Goal: Transaction & Acquisition: Purchase product/service

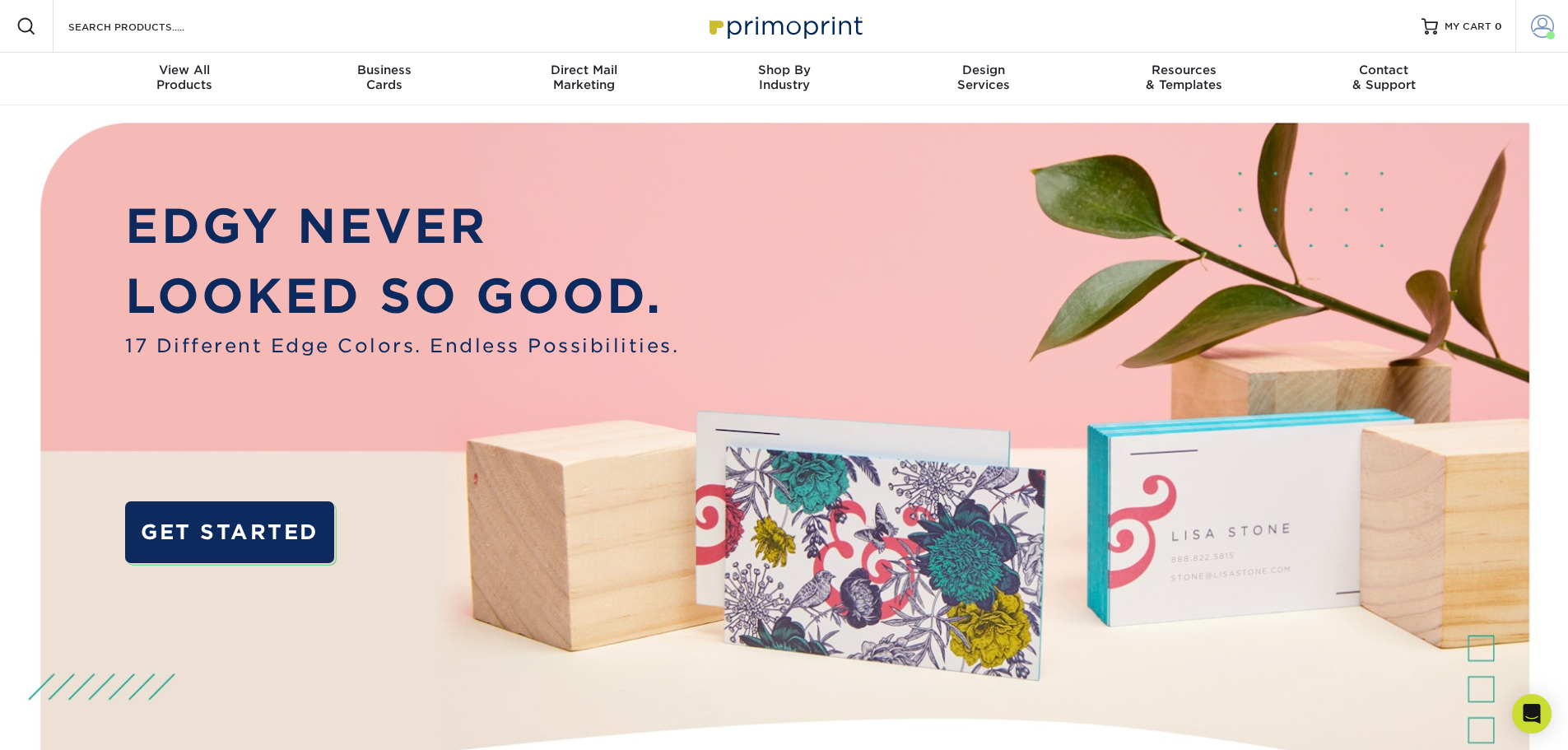
click at [1547, 26] on span at bounding box center [1543, 26] width 23 height 23
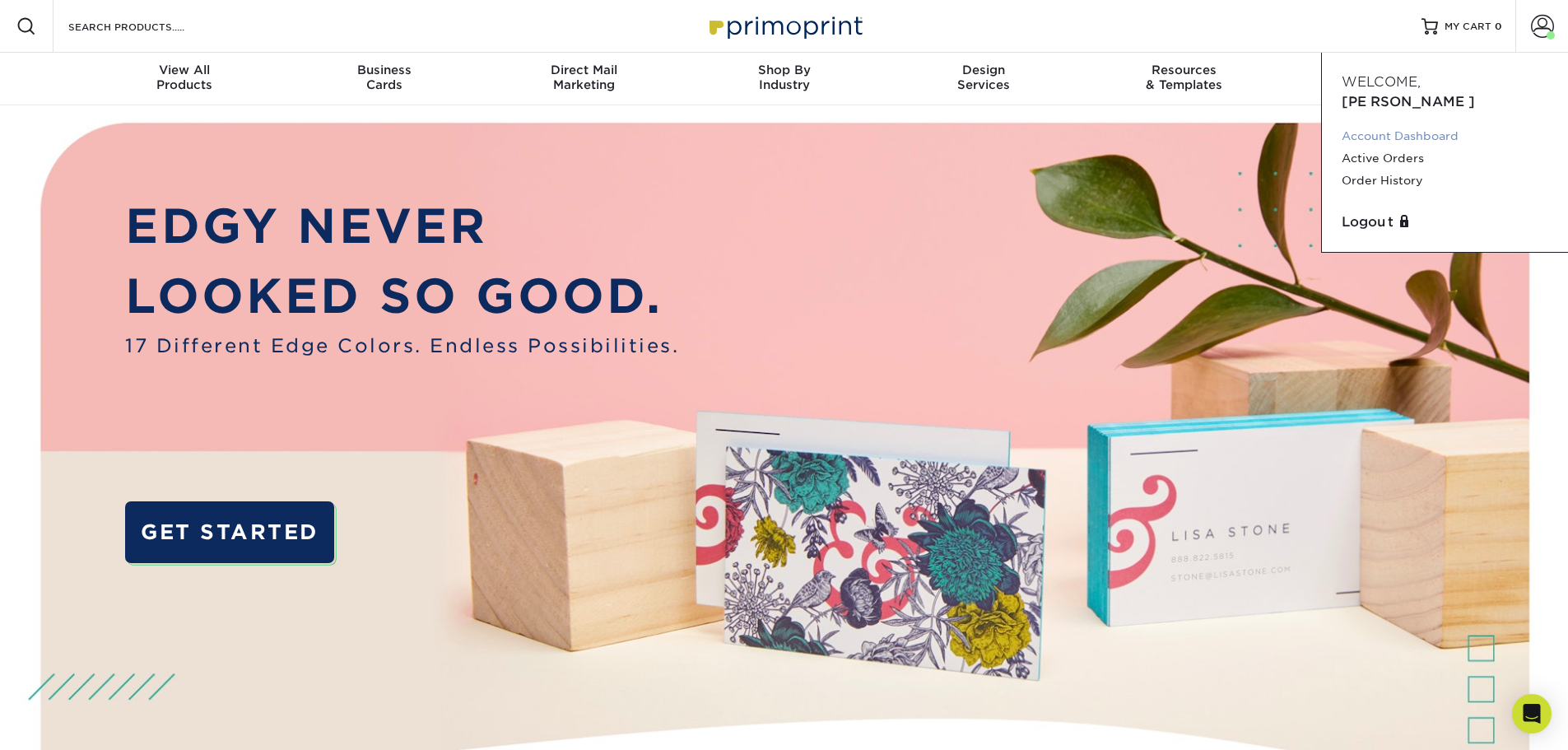
click at [1372, 125] on link "Account Dashboard" at bounding box center [1445, 136] width 206 height 23
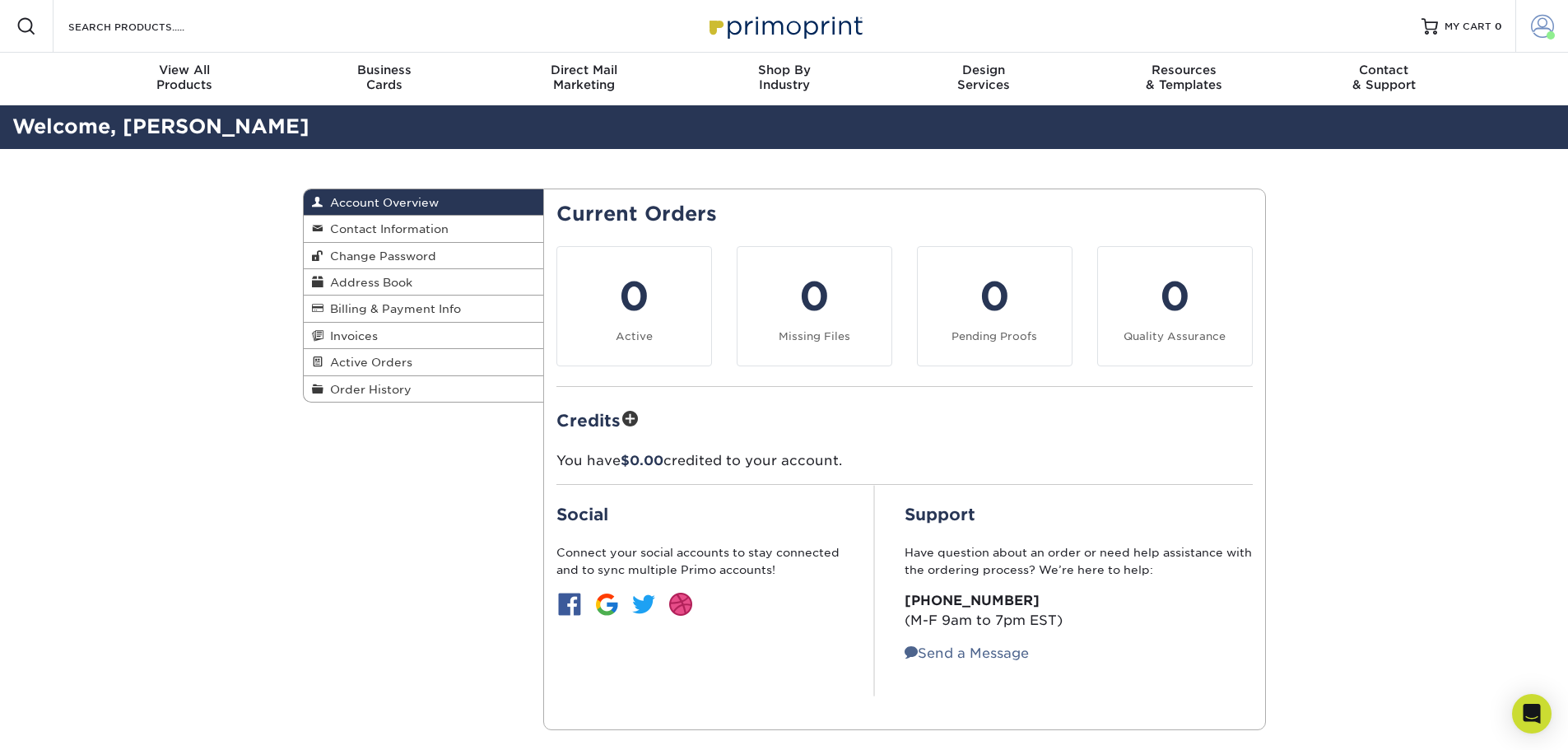
click at [1552, 16] on span at bounding box center [1543, 26] width 23 height 23
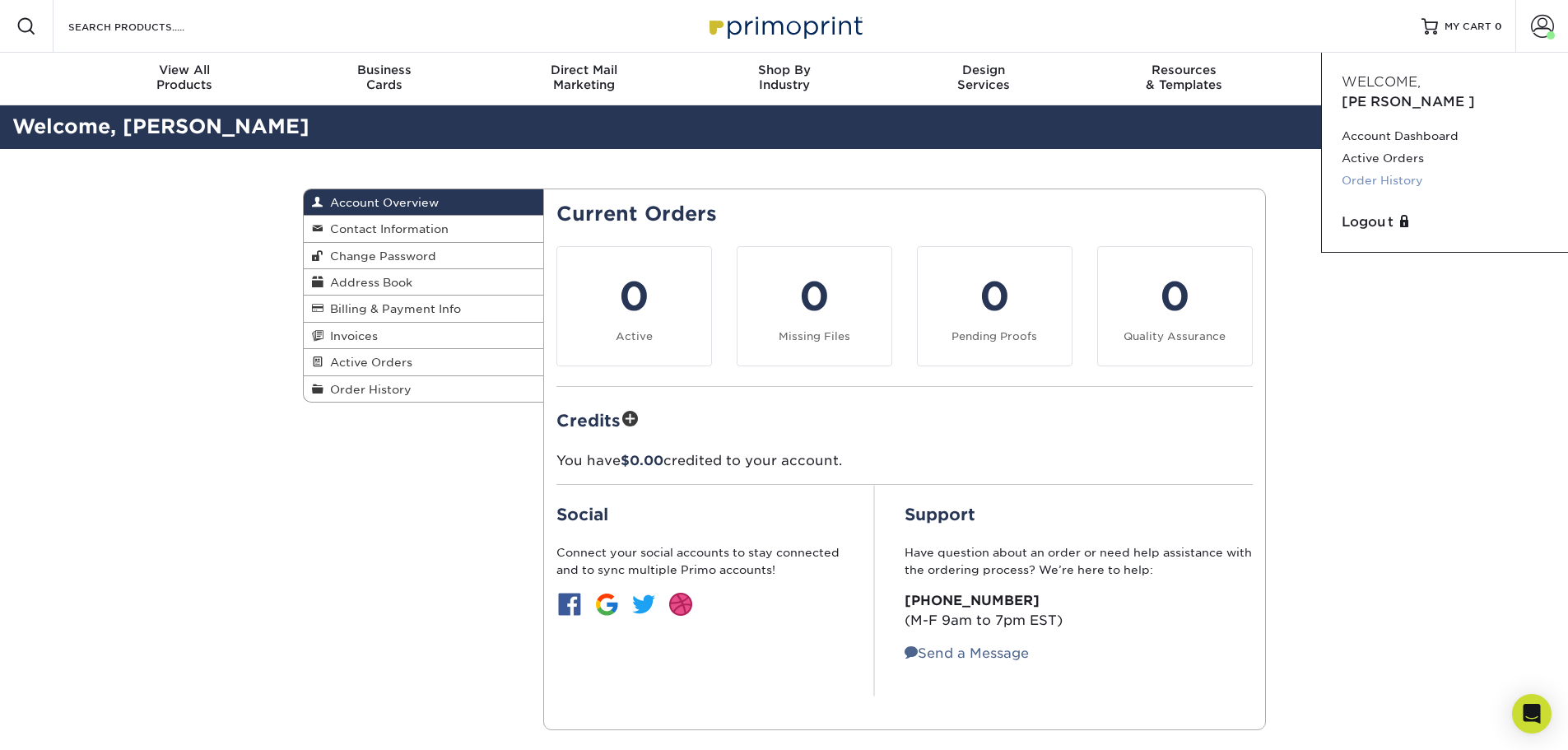
click at [1370, 170] on link "Order History" at bounding box center [1445, 181] width 206 height 23
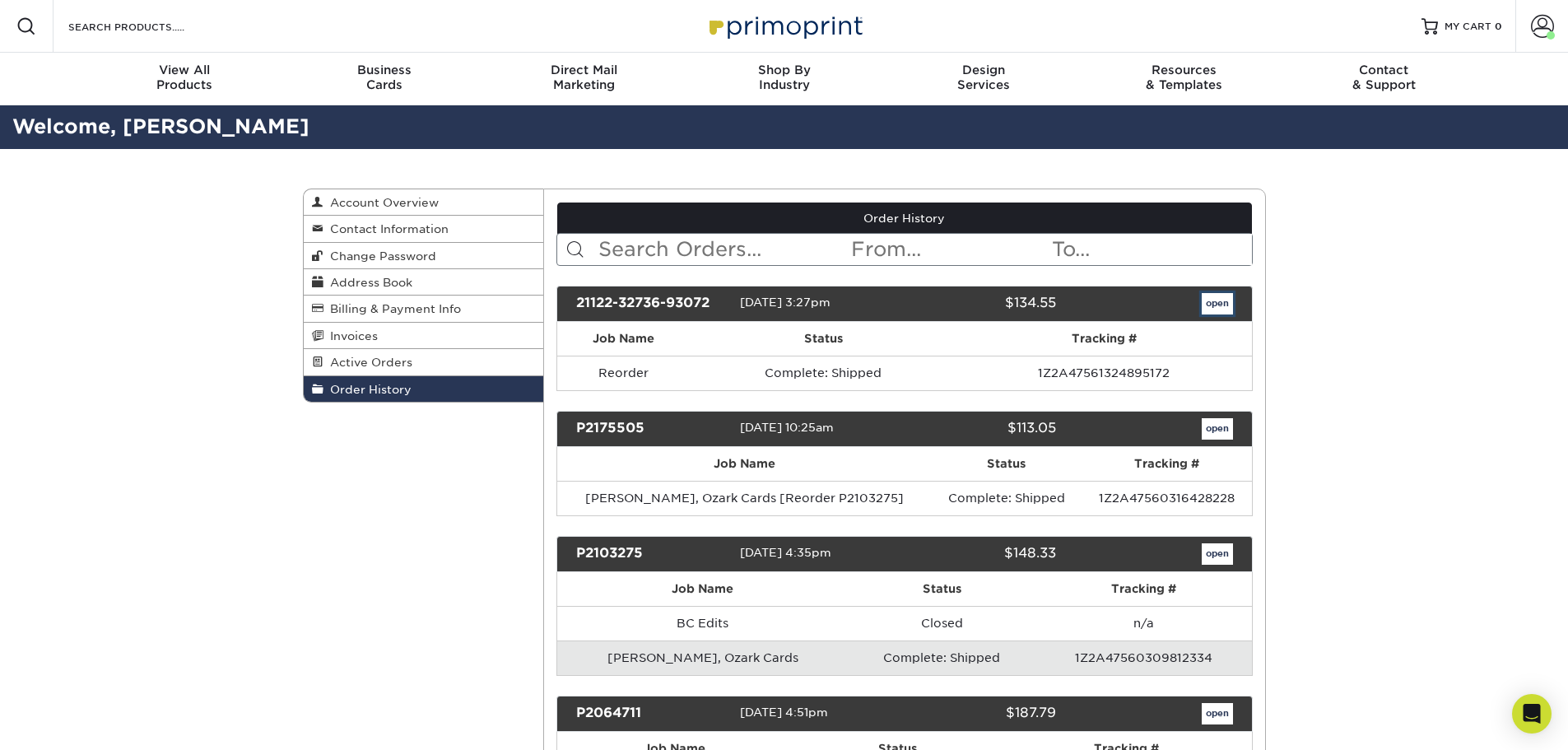
click at [1222, 303] on link "open" at bounding box center [1218, 303] width 31 height 22
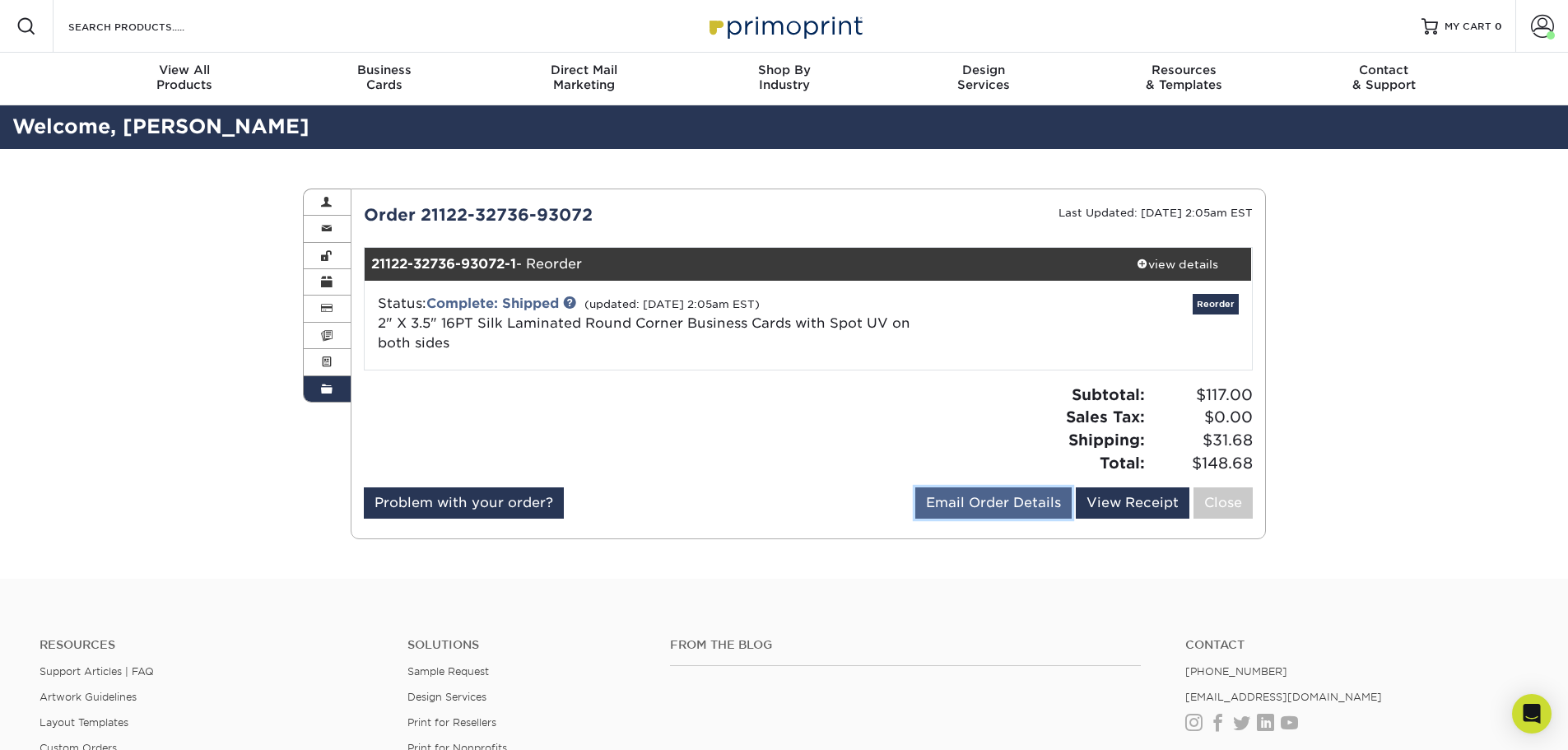
click at [999, 506] on link "Email Order Details" at bounding box center [993, 503] width 156 height 31
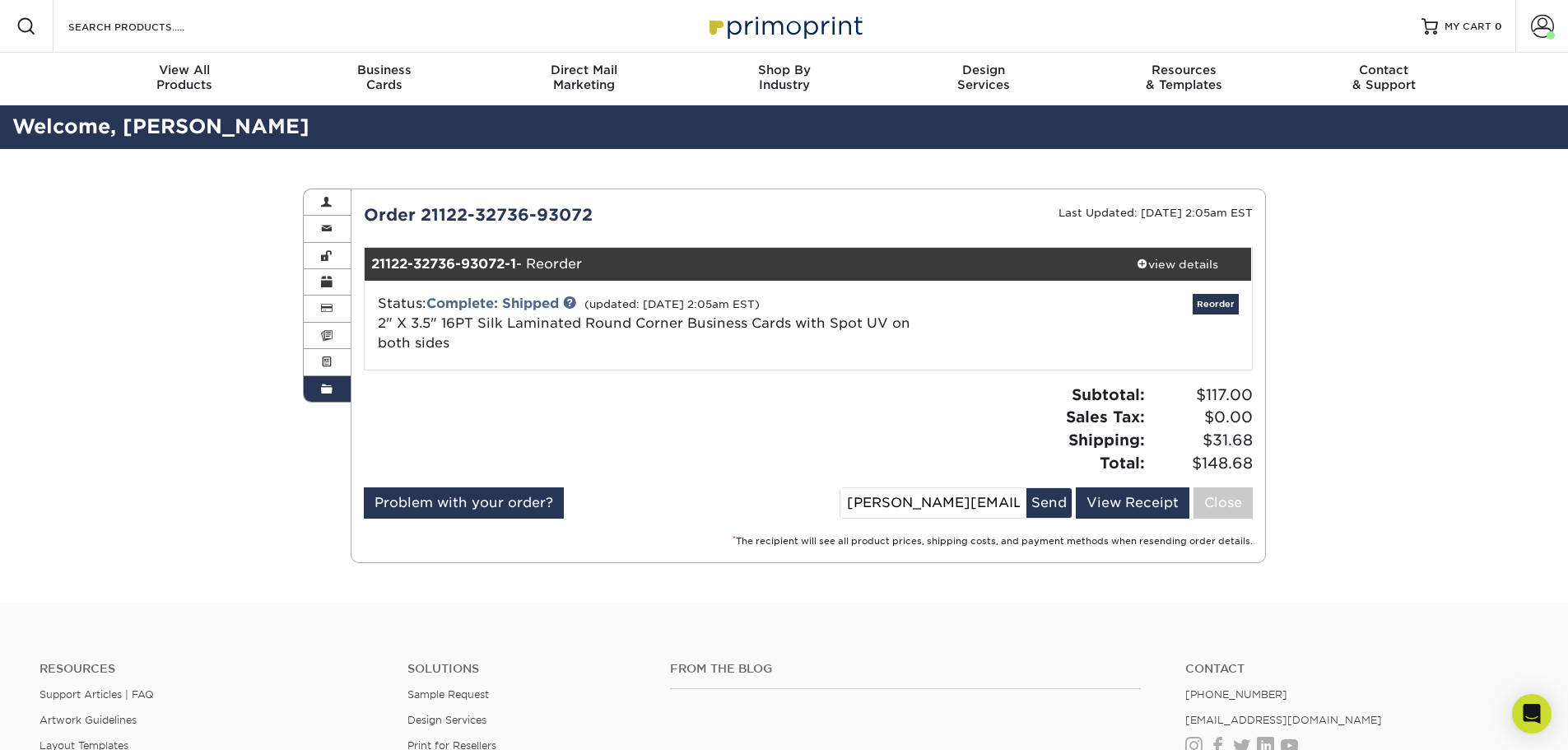
click at [976, 433] on div "Subtotal: $117.00 Sales Tax: $0.00 Shipping: $31.68 Total: $148.68" at bounding box center [1037, 429] width 457 height 90
click at [1058, 506] on button "Send" at bounding box center [1049, 503] width 45 height 29
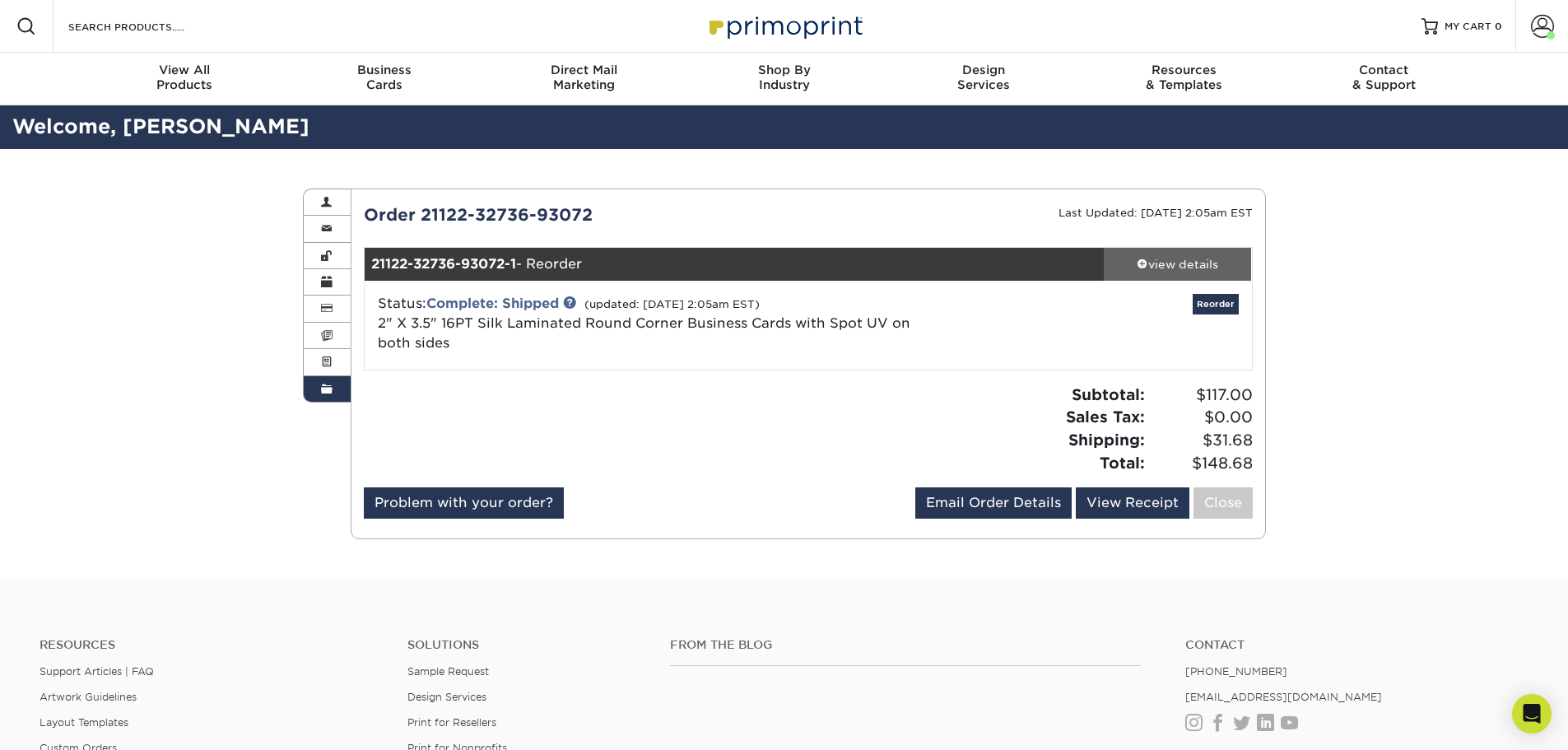
click at [1137, 260] on span at bounding box center [1142, 263] width 11 height 11
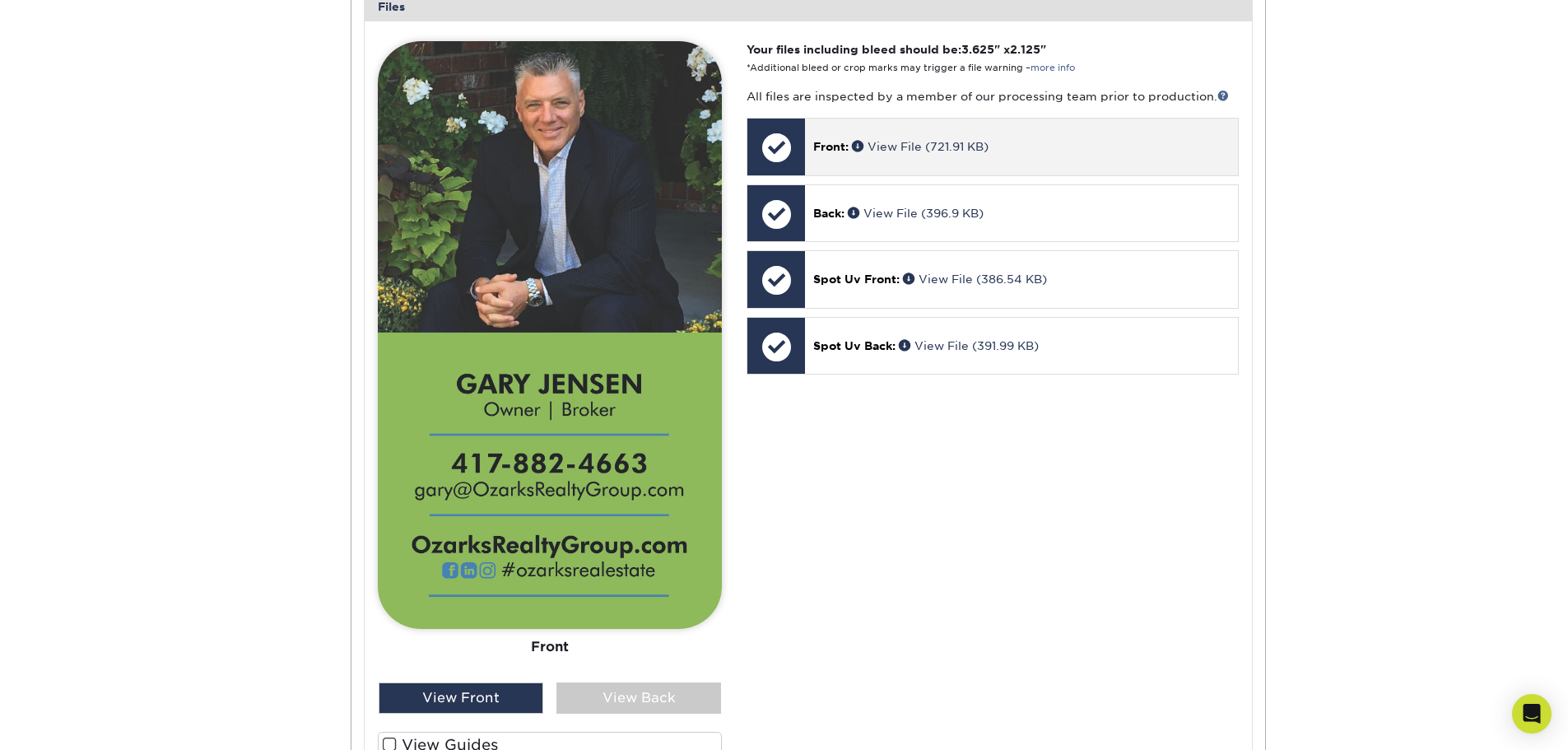
scroll to position [741, 0]
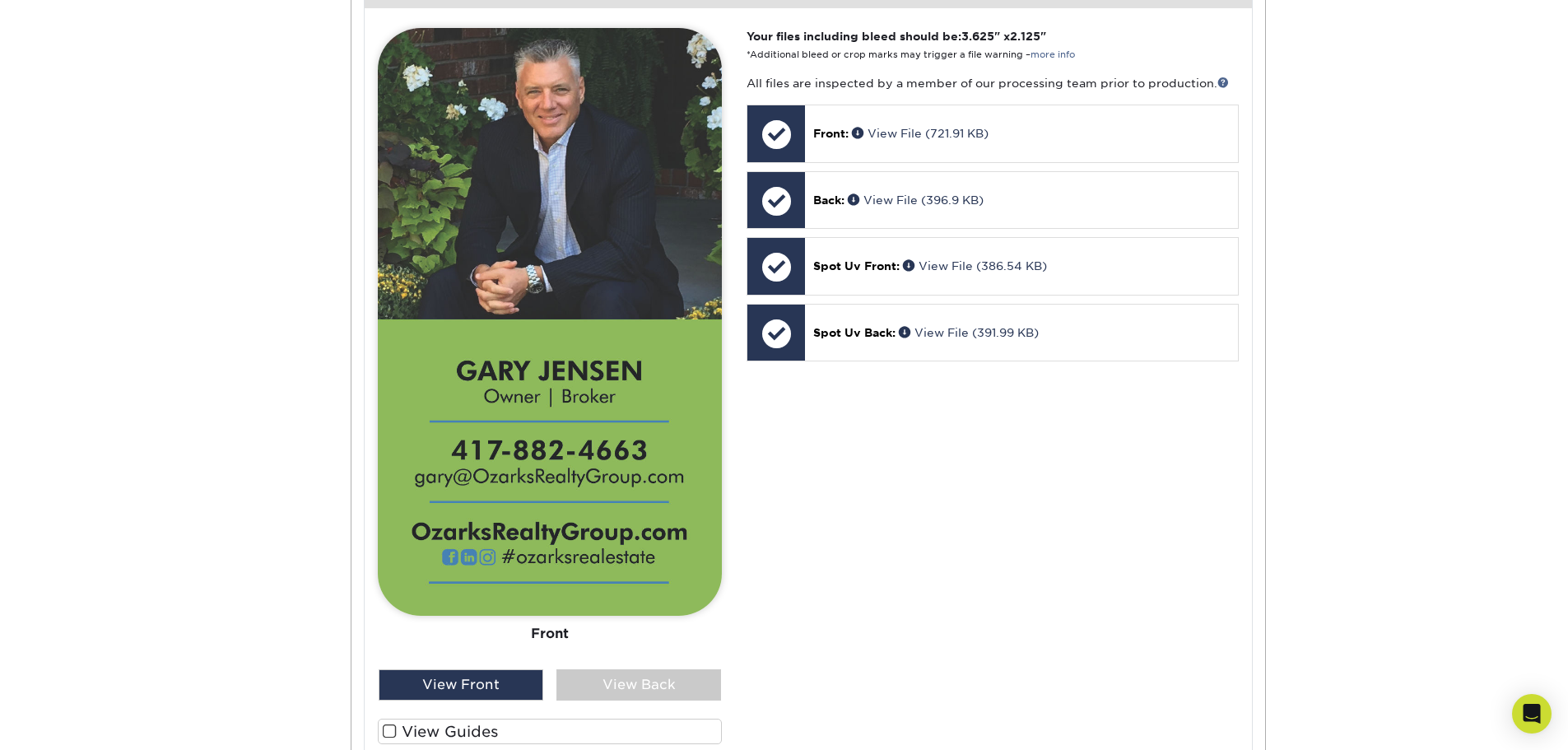
click at [283, 364] on div "Order History Account Overview Contact Information Change Password Address Book…" at bounding box center [784, 232] width 1568 height 1647
click at [614, 674] on div "View Back" at bounding box center [639, 685] width 165 height 31
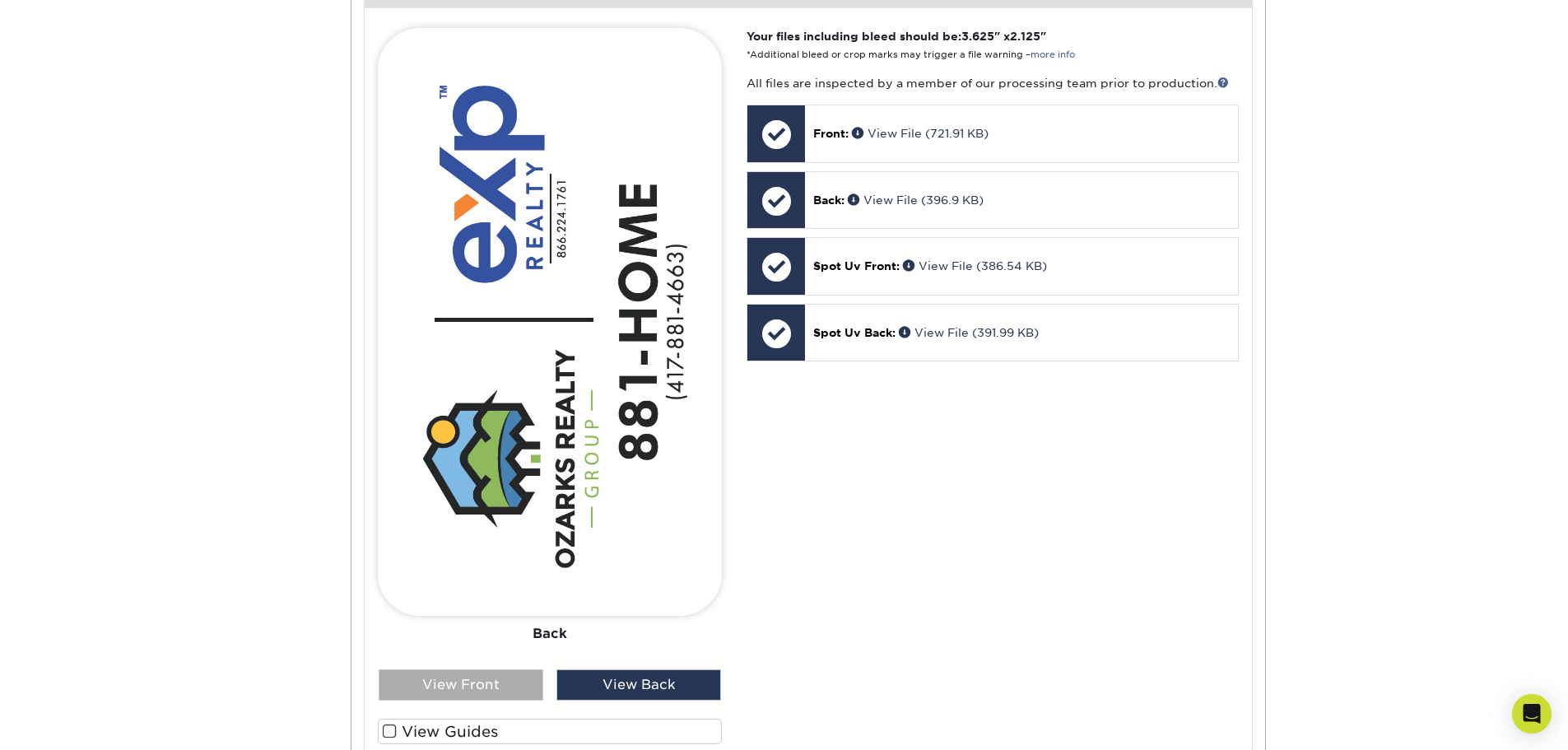
click at [446, 675] on div "View Front" at bounding box center [461, 685] width 165 height 31
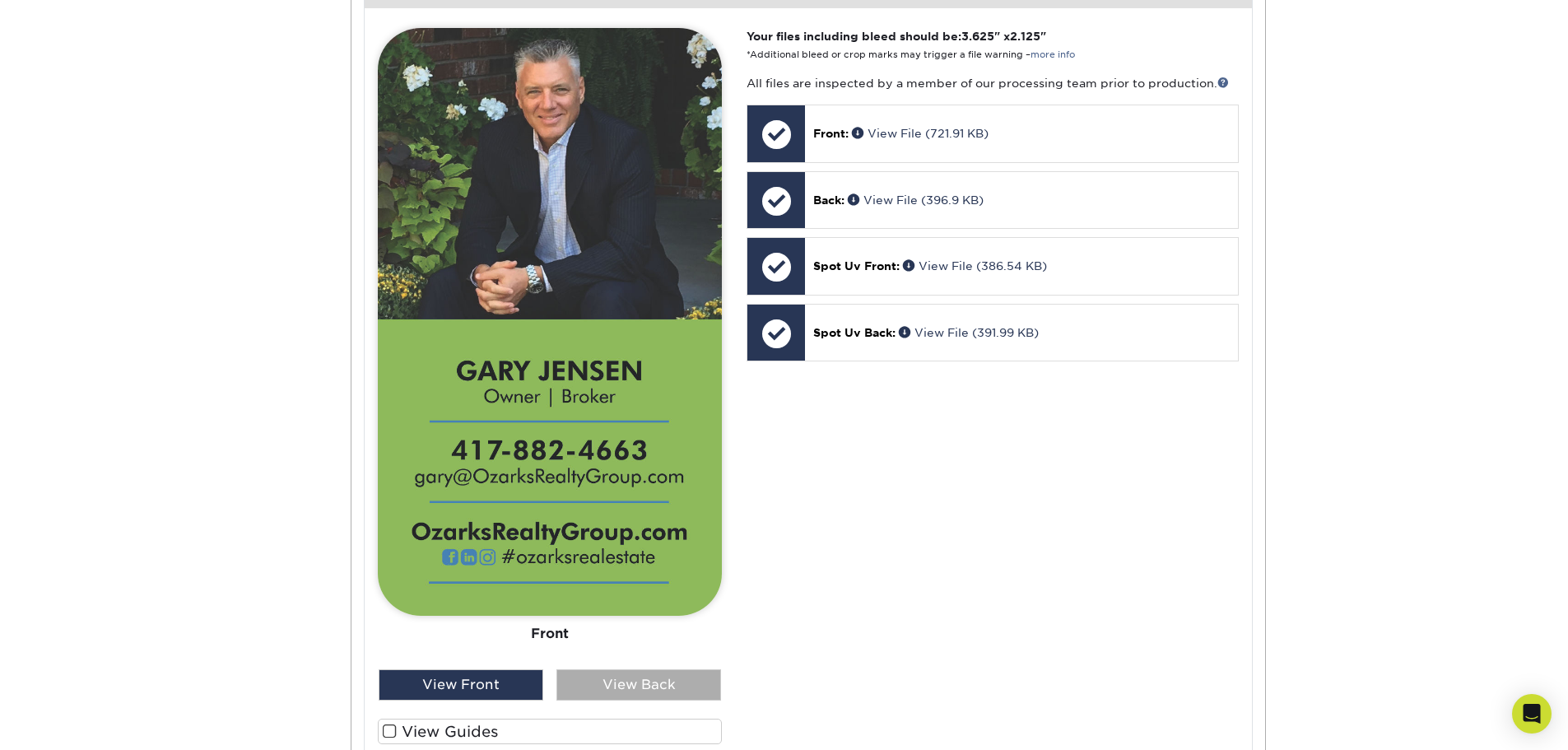
click at [627, 683] on div "View Back" at bounding box center [639, 685] width 165 height 31
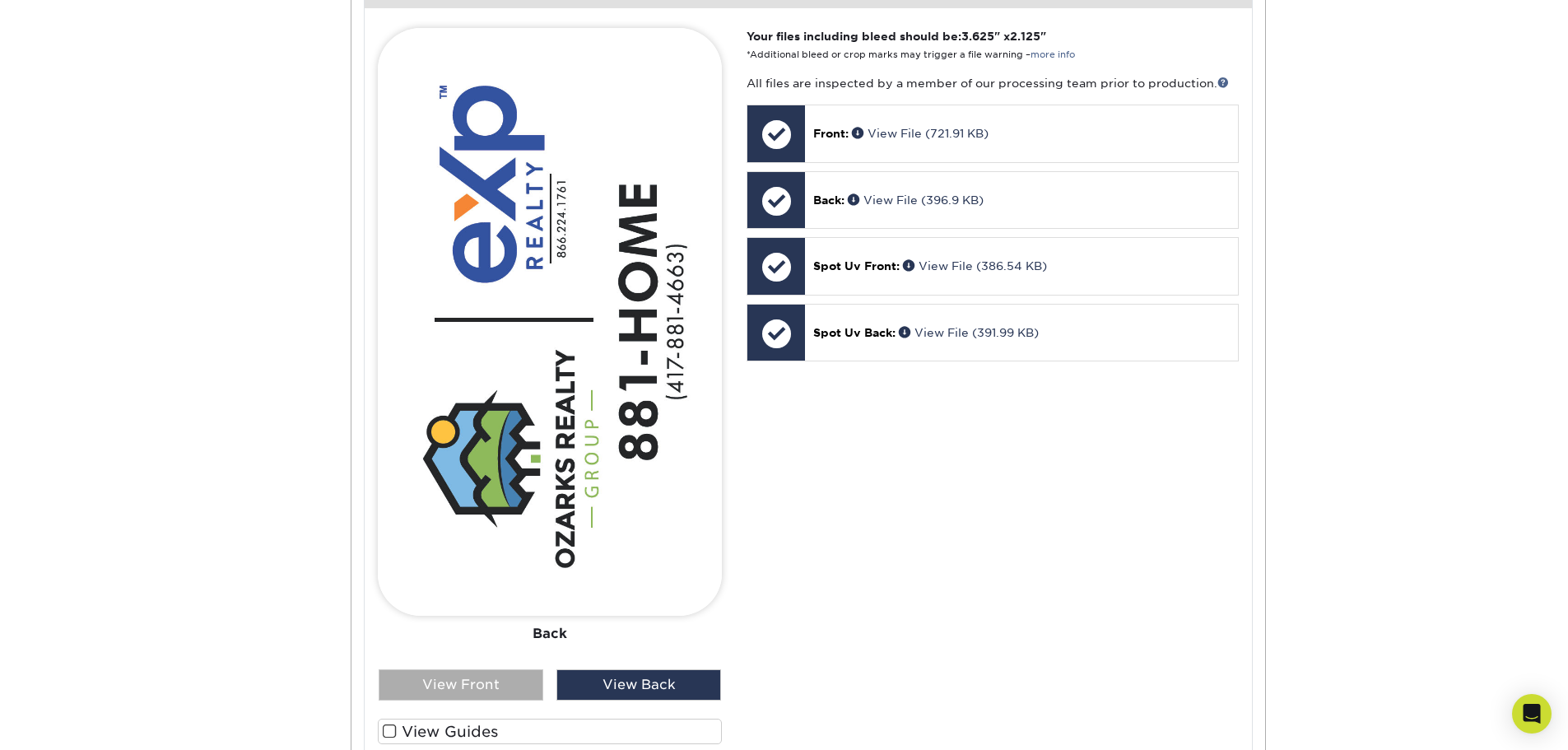
click at [475, 687] on div "View Front" at bounding box center [461, 685] width 165 height 31
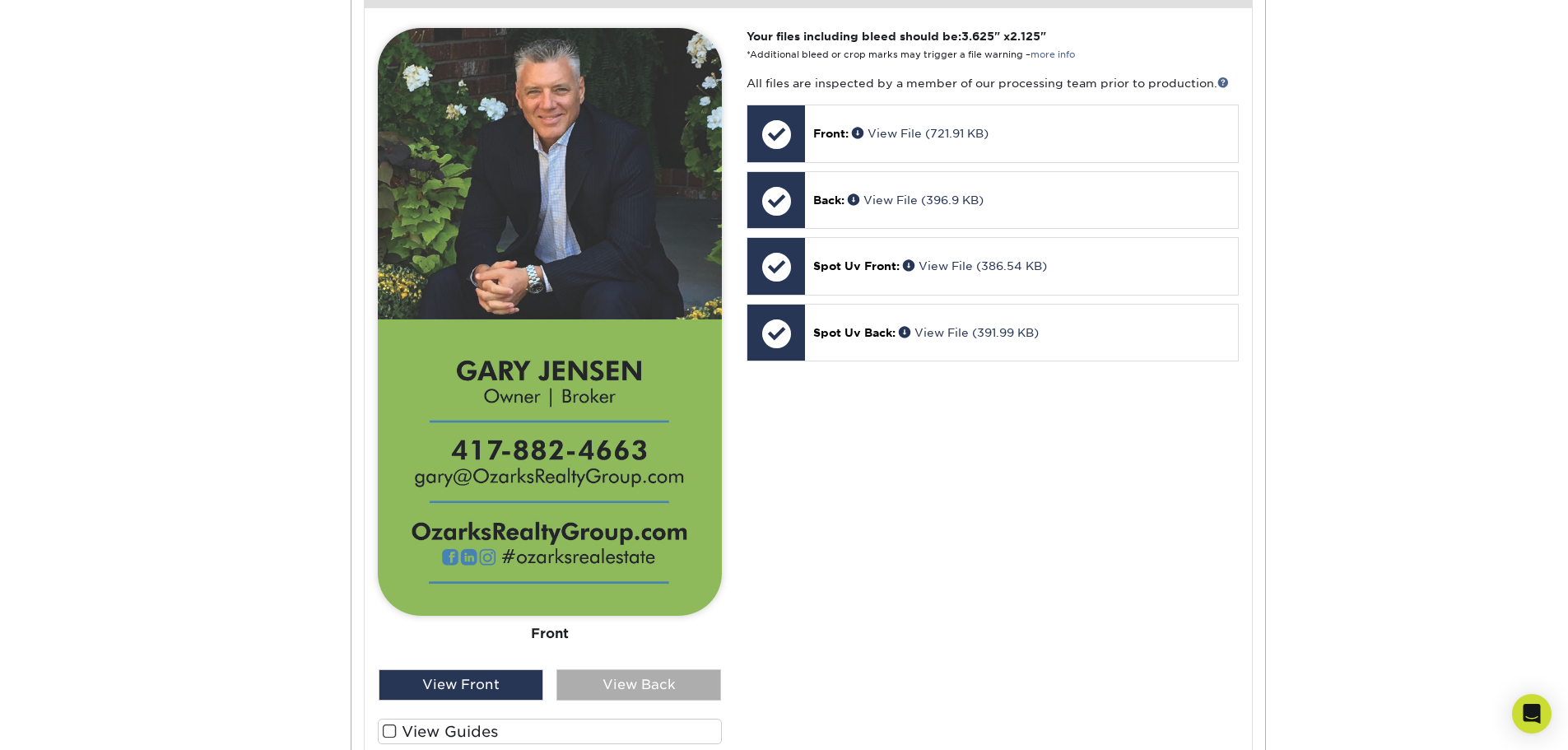
click at [670, 691] on div "View Back" at bounding box center [639, 685] width 165 height 31
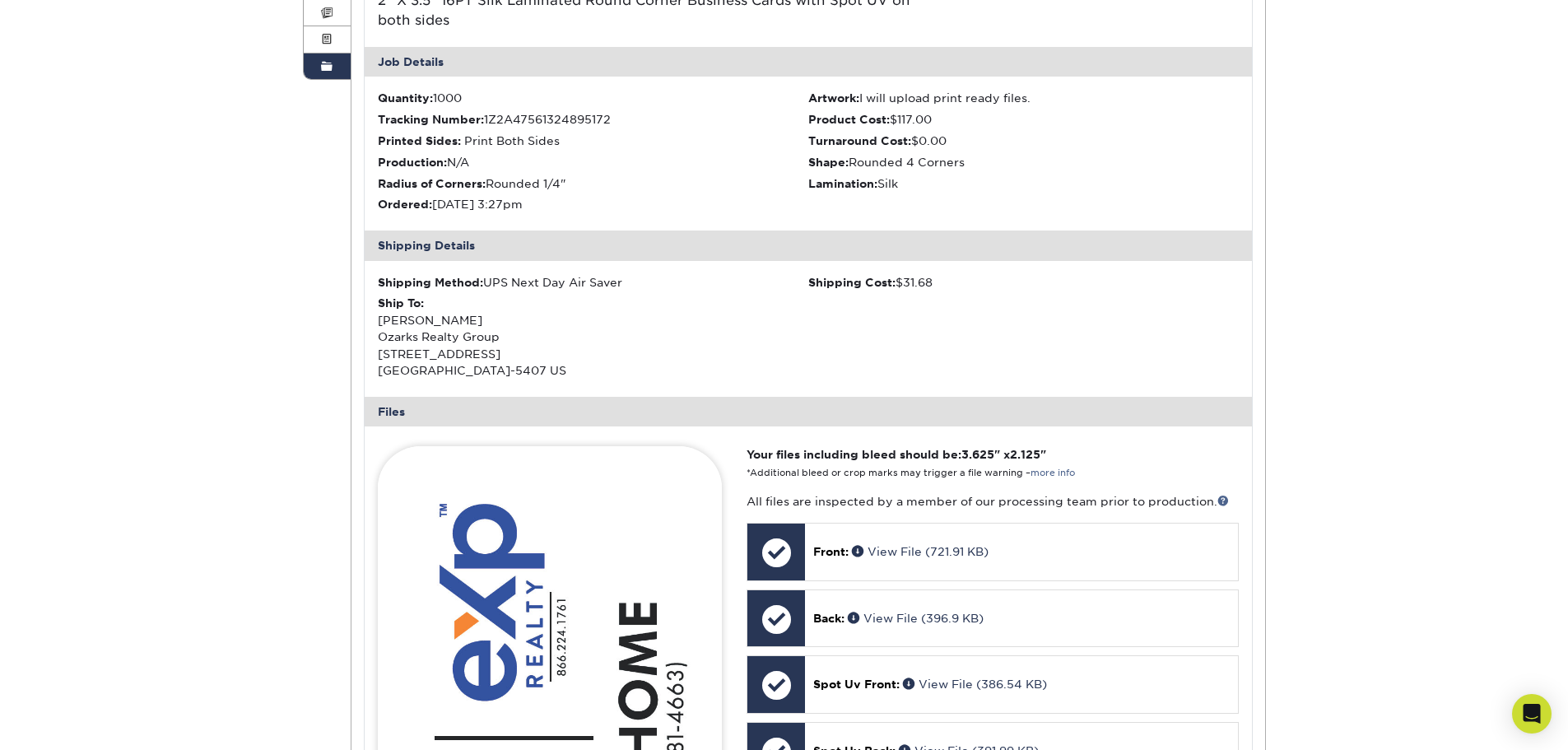
scroll to position [0, 0]
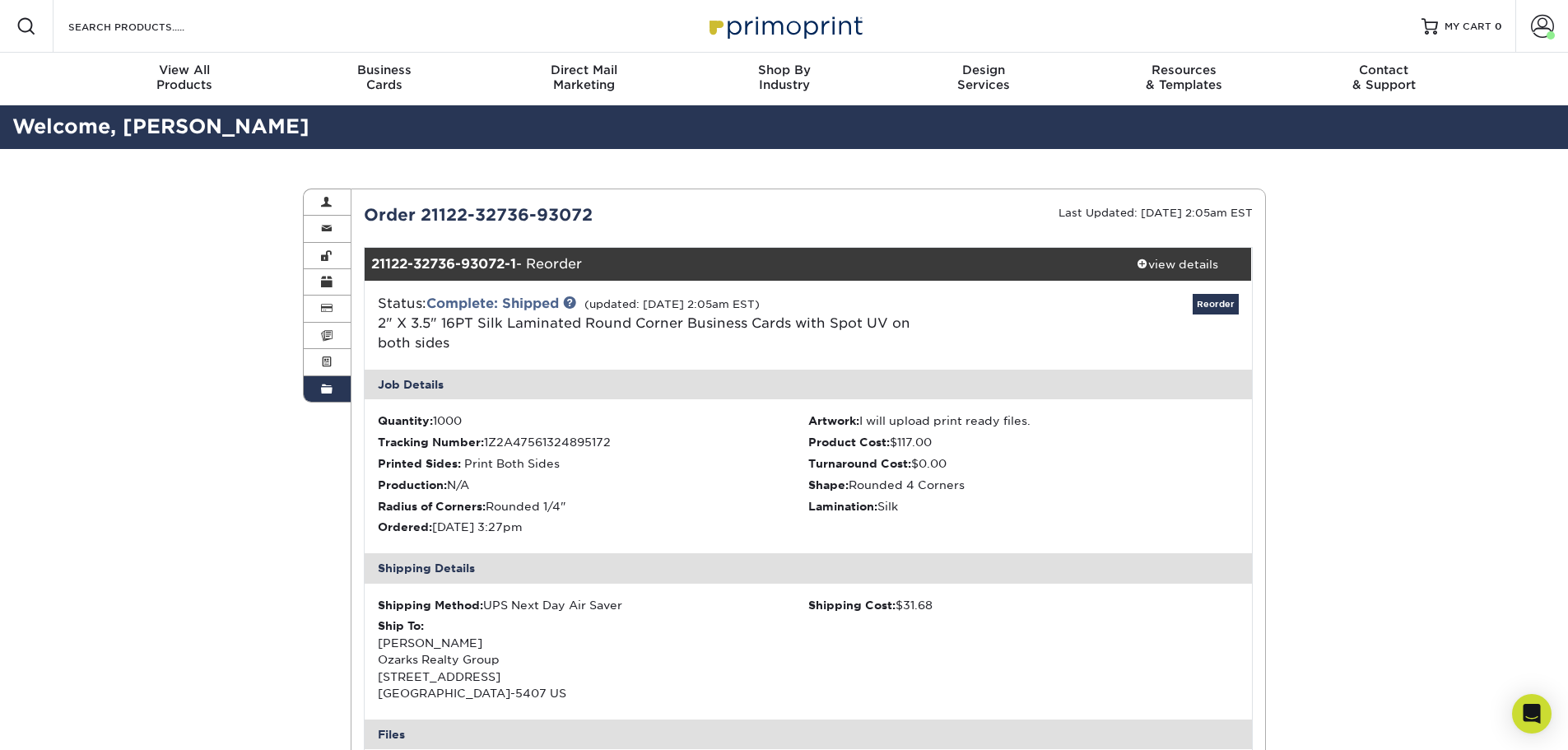
click at [418, 213] on div "Order 21122-32736-93072" at bounding box center [580, 215] width 457 height 24
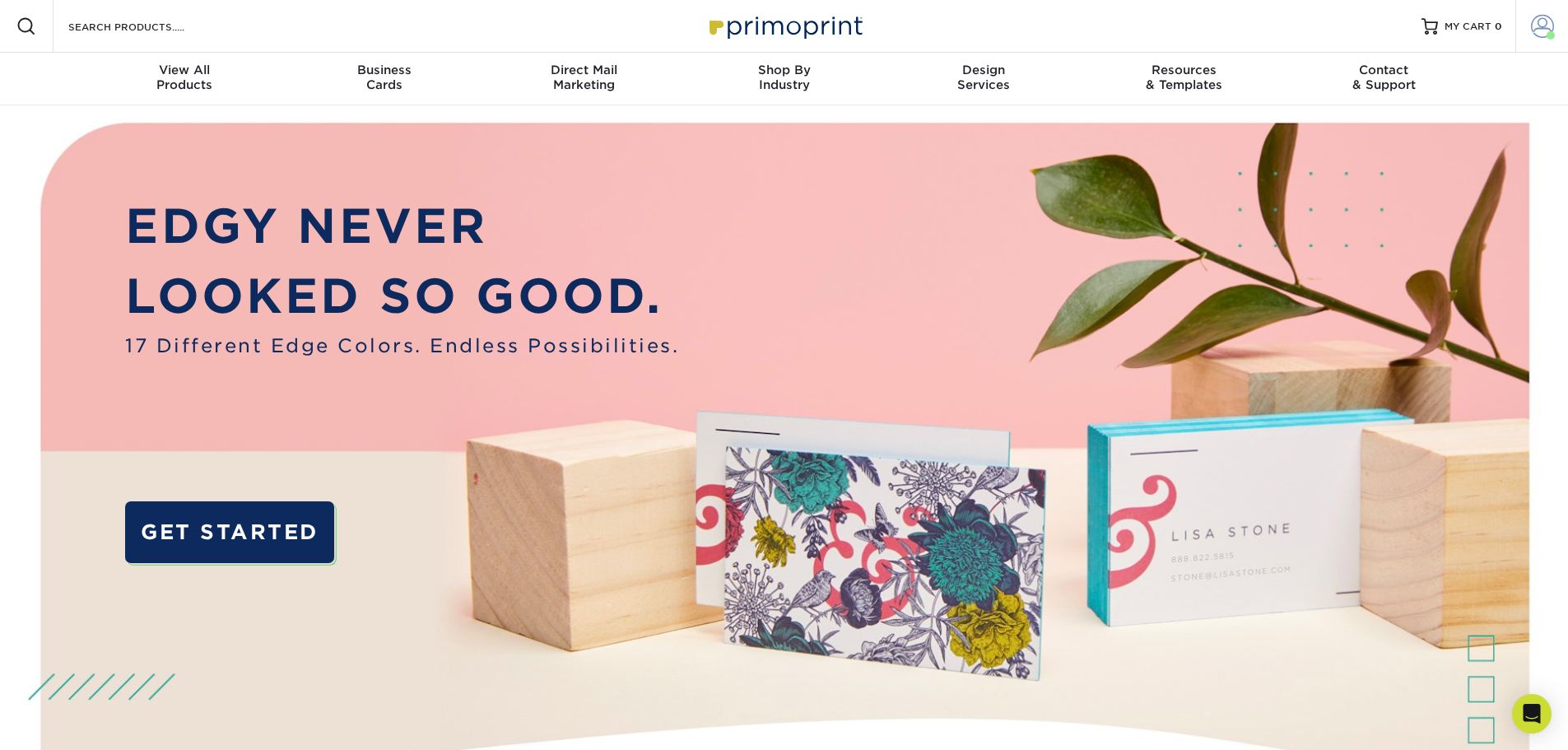
click at [1542, 29] on span at bounding box center [1543, 26] width 23 height 23
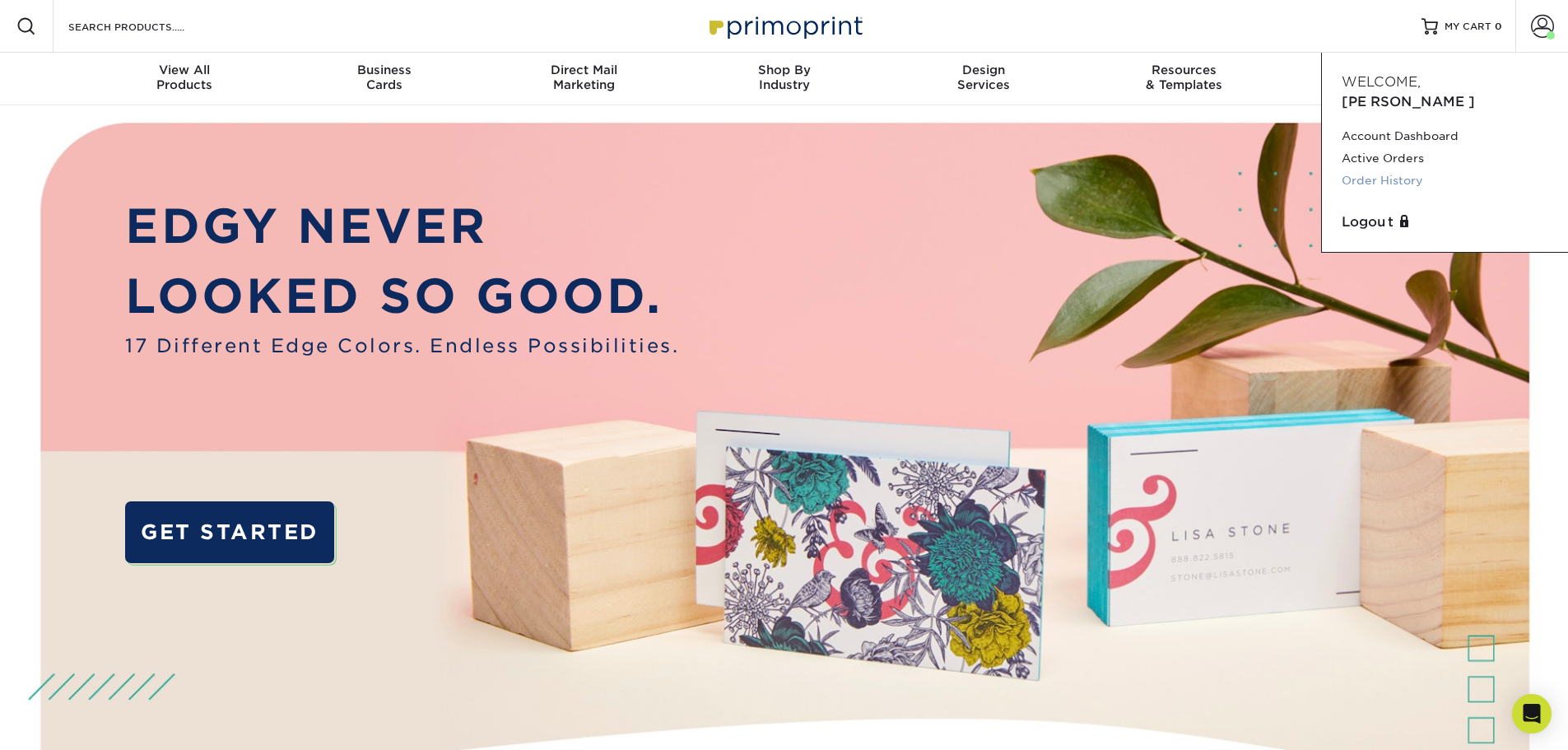
click at [1386, 170] on link "Order History" at bounding box center [1445, 181] width 206 height 23
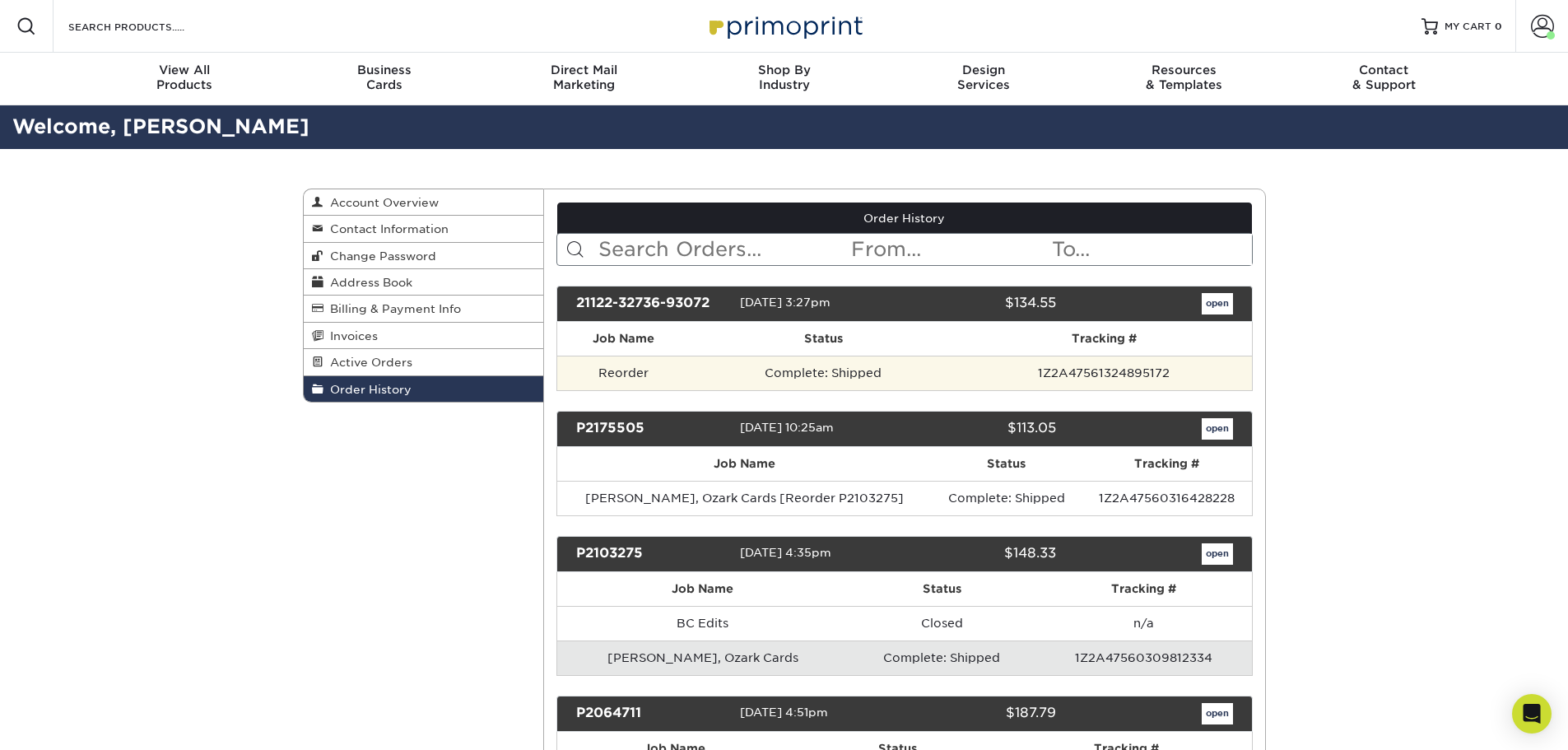
click at [667, 365] on td "Reorder" at bounding box center [624, 373] width 133 height 35
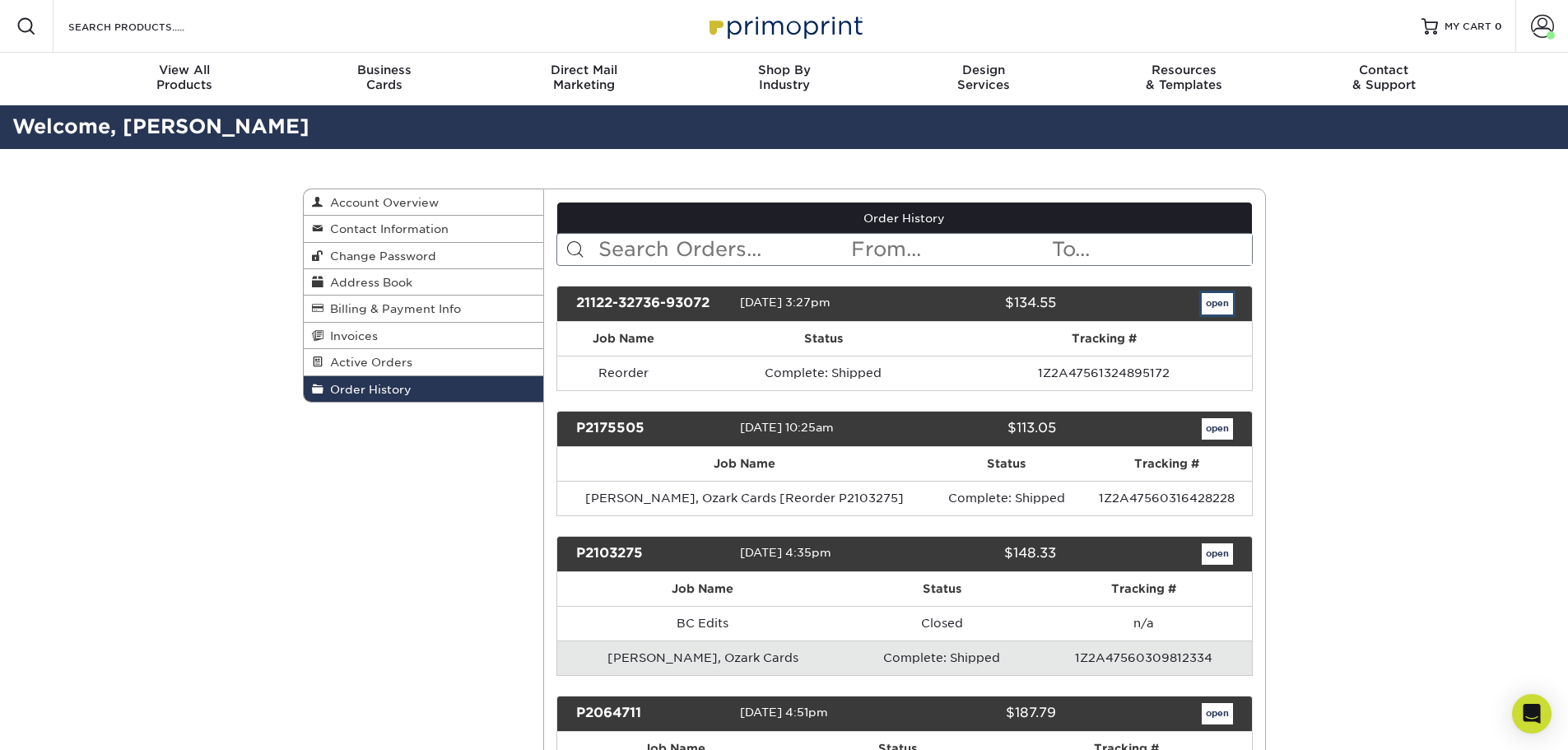
click at [1228, 305] on link "open" at bounding box center [1218, 303] width 31 height 22
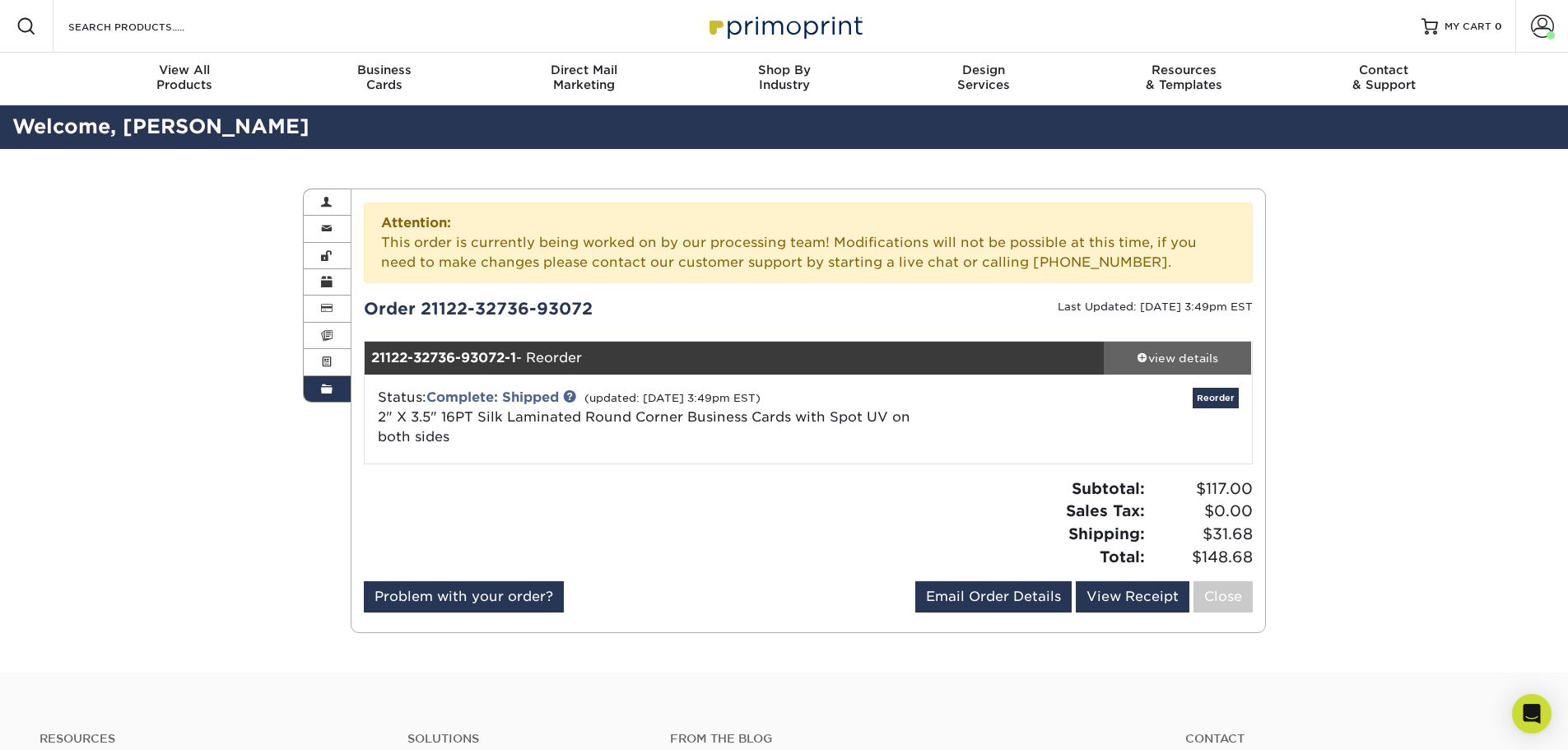
click at [1184, 360] on div "view details" at bounding box center [1178, 358] width 148 height 16
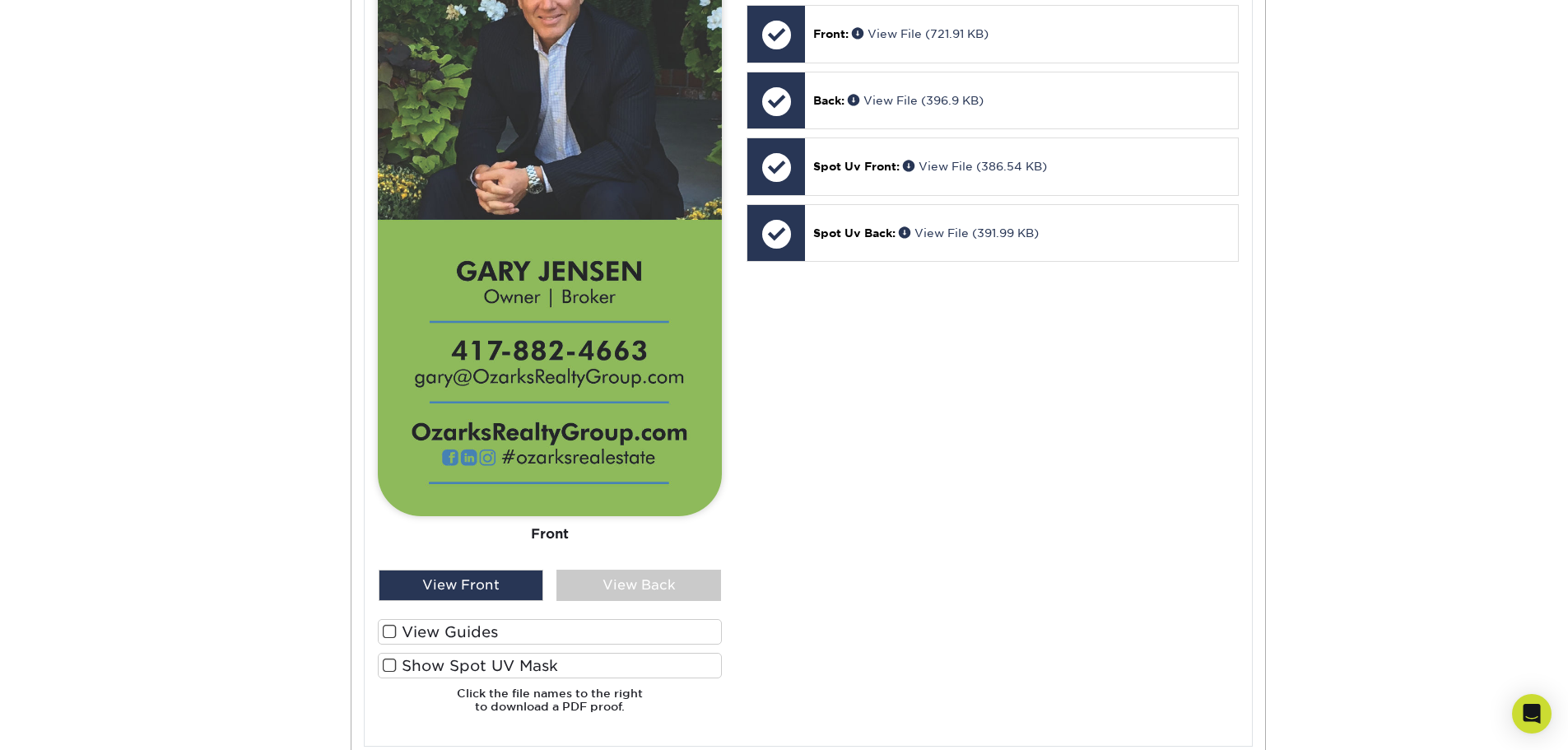
scroll to position [988, 0]
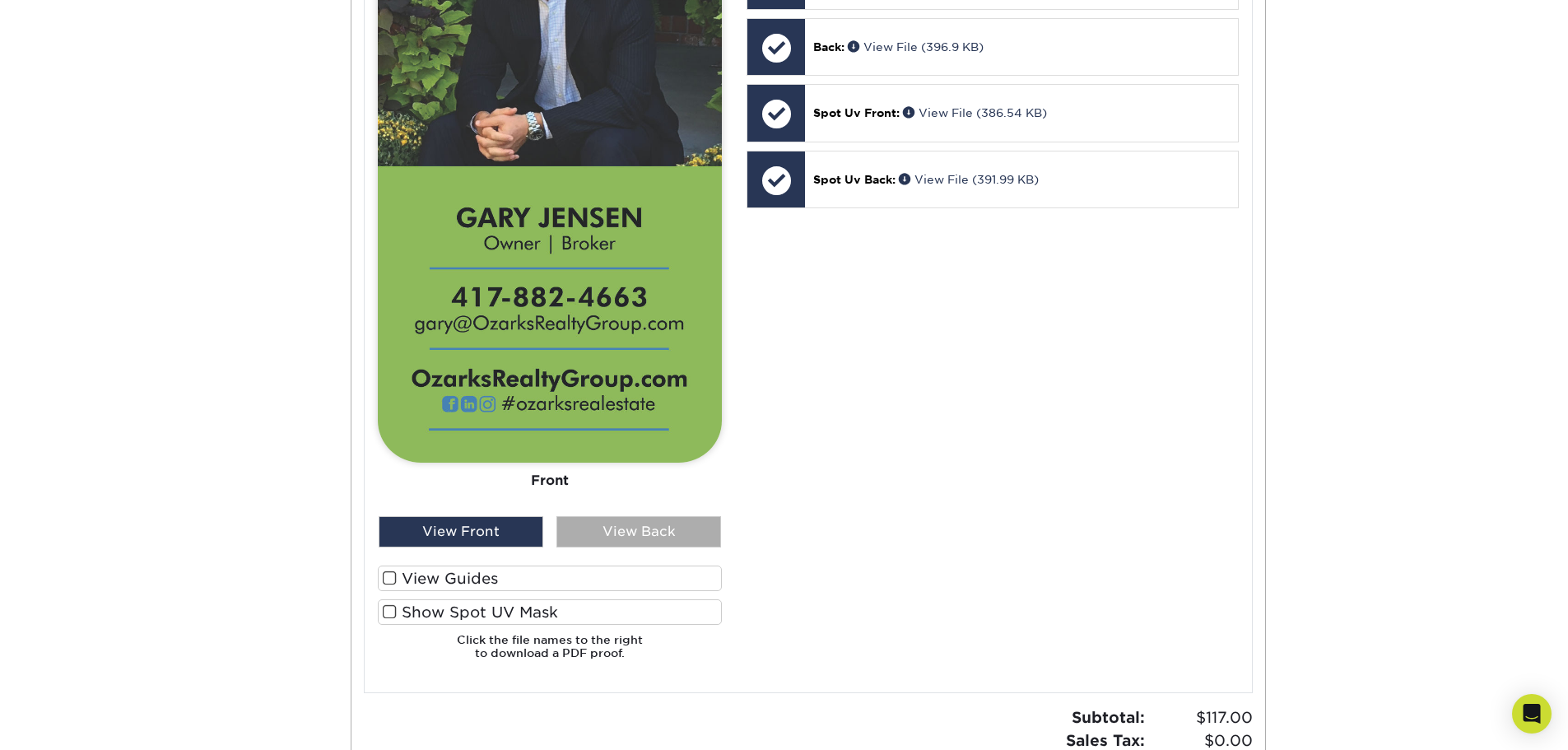
click at [639, 527] on div "View Back" at bounding box center [639, 532] width 165 height 31
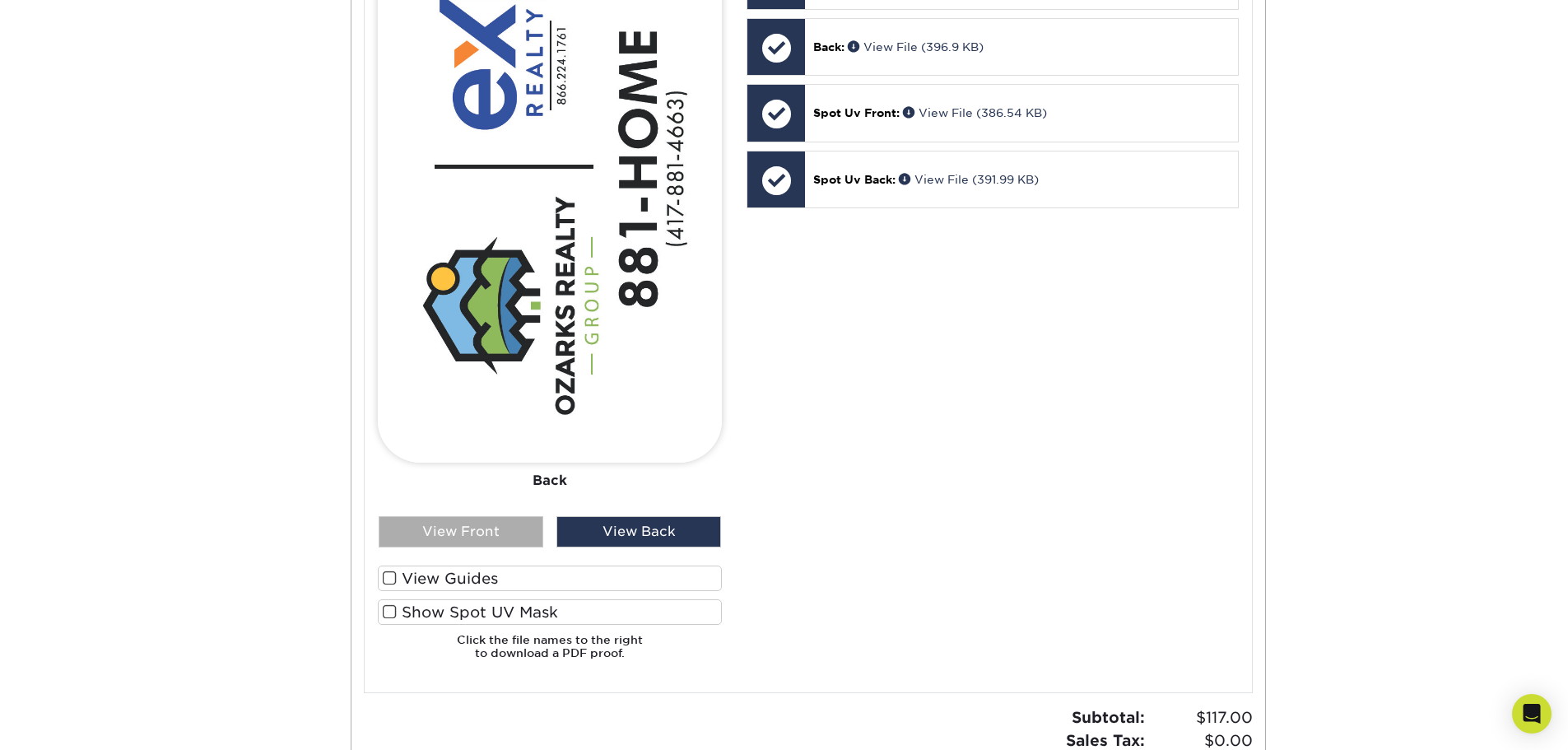
click at [517, 537] on div "View Front" at bounding box center [461, 532] width 165 height 31
